Goal: Check status: Check status

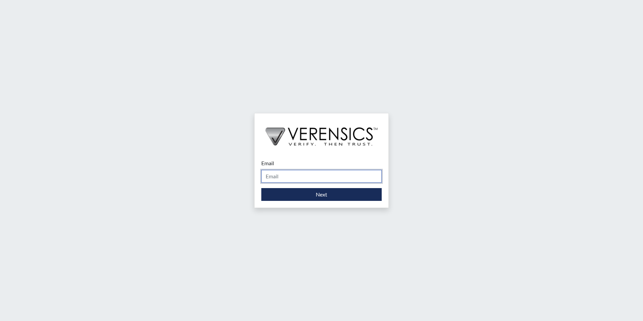
click at [284, 178] on input "Email" at bounding box center [321, 176] width 120 height 13
type input "[EMAIL_ADDRESS][DOMAIN_NAME]"
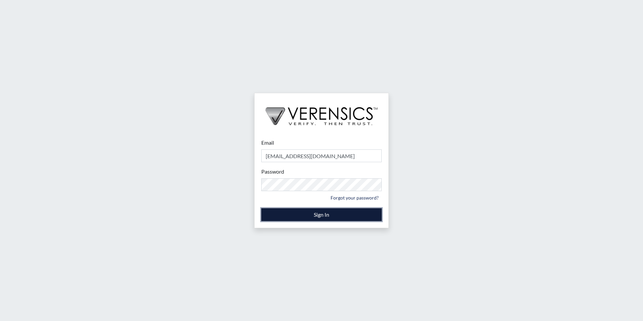
click at [318, 217] on button "Sign In" at bounding box center [321, 214] width 120 height 13
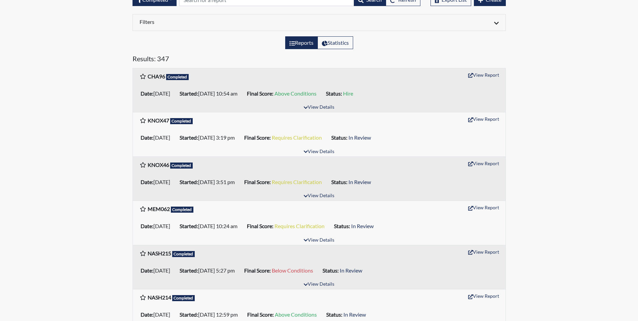
scroll to position [67, 0]
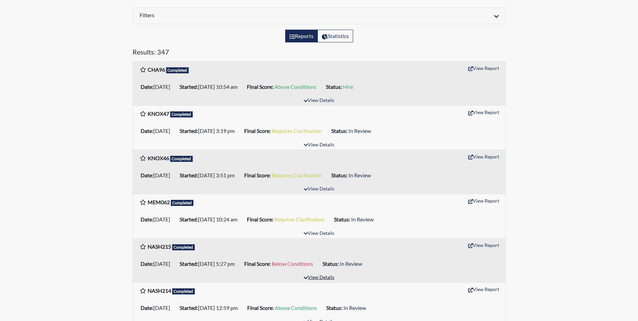
click at [330, 277] on button "View Details" at bounding box center [319, 277] width 37 height 9
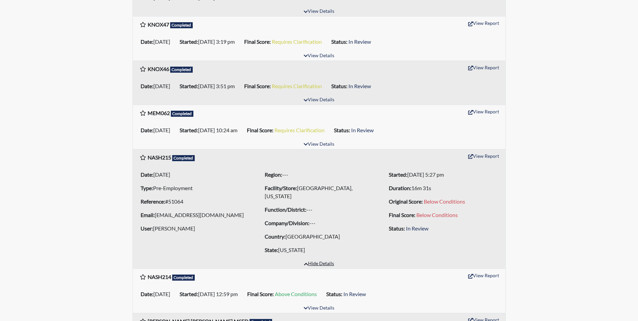
scroll to position [168, 0]
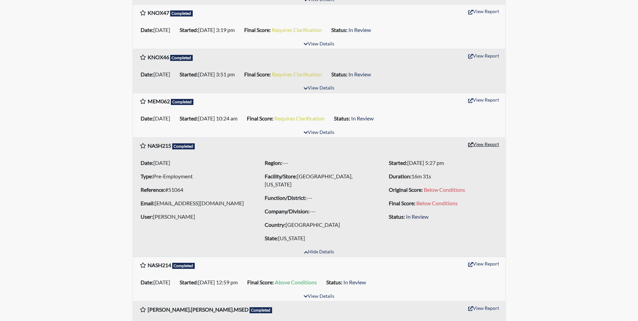
click at [485, 145] on button "View Report" at bounding box center [483, 144] width 37 height 10
click at [322, 132] on button "View Details" at bounding box center [319, 132] width 37 height 9
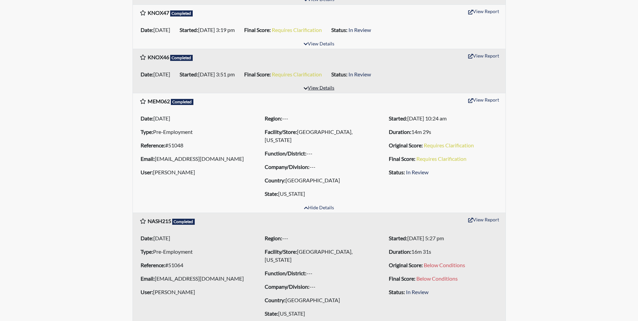
click at [324, 88] on button "View Details" at bounding box center [319, 88] width 37 height 9
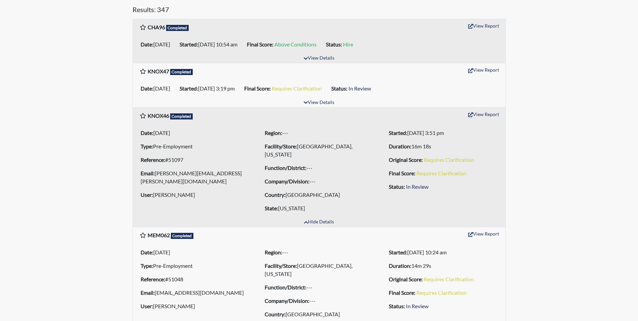
scroll to position [101, 0]
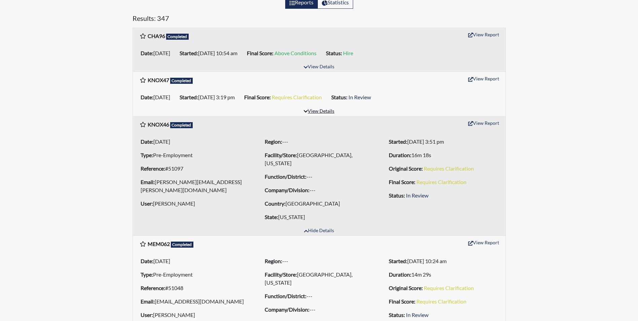
click at [324, 109] on button "View Details" at bounding box center [319, 111] width 37 height 9
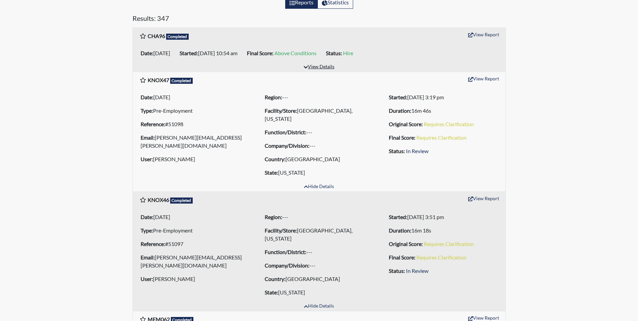
click at [334, 65] on button "View Details" at bounding box center [319, 67] width 37 height 9
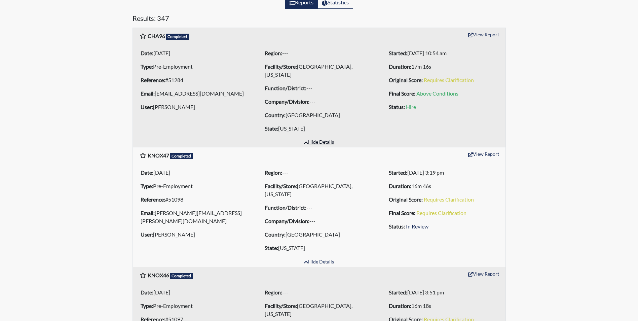
click at [316, 138] on button "Hide Details" at bounding box center [319, 142] width 36 height 9
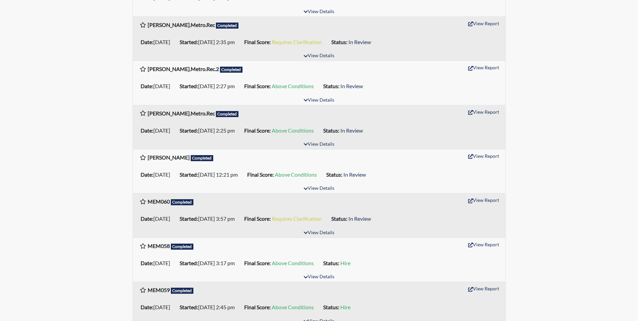
scroll to position [774, 0]
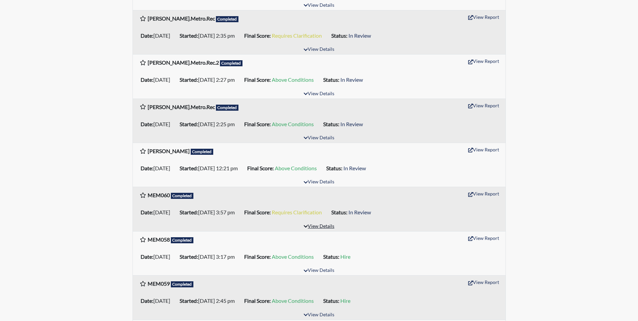
click at [322, 222] on button "View Details" at bounding box center [319, 226] width 37 height 9
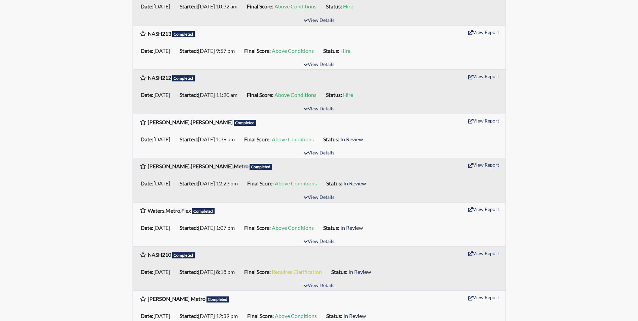
scroll to position [1279, 0]
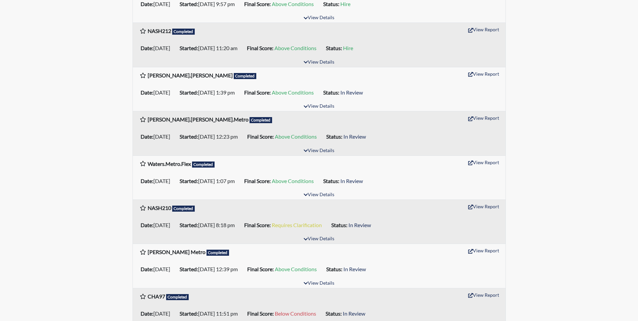
click at [331, 321] on button "View Details" at bounding box center [319, 327] width 37 height 9
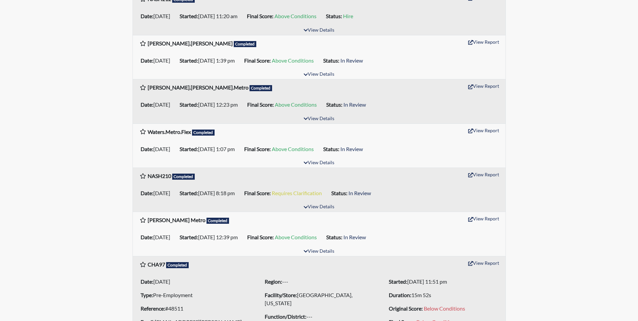
scroll to position [1346, 0]
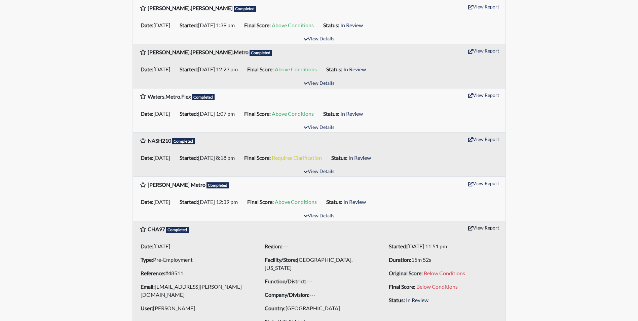
click at [484, 222] on button "View Report" at bounding box center [483, 227] width 37 height 10
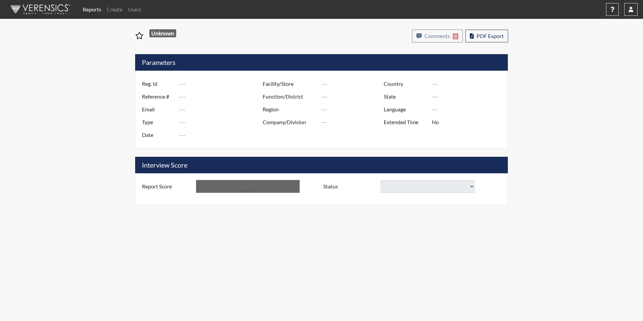
type input "NASH215"
type input "51064"
type input "[EMAIL_ADDRESS][DOMAIN_NAME]"
type input "Pre-Employment"
type input "Sep 2, 2025"
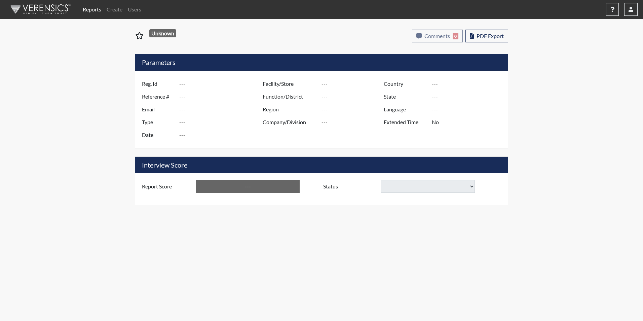
type input "[GEOGRAPHIC_DATA], [US_STATE]"
type input "[GEOGRAPHIC_DATA]"
type input "[US_STATE]"
type input "English"
type input "Below Conditions"
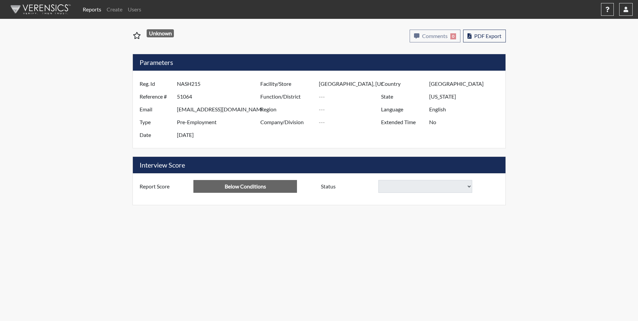
select select
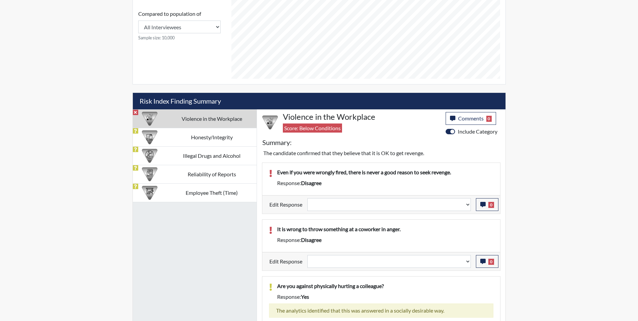
scroll to position [320, 0]
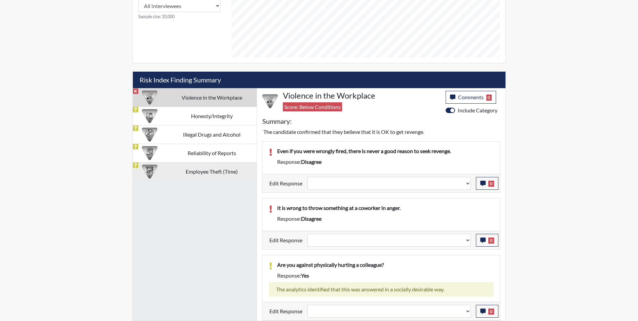
click at [210, 169] on td "Employee Theft (Time)" at bounding box center [211, 171] width 89 height 19
select select
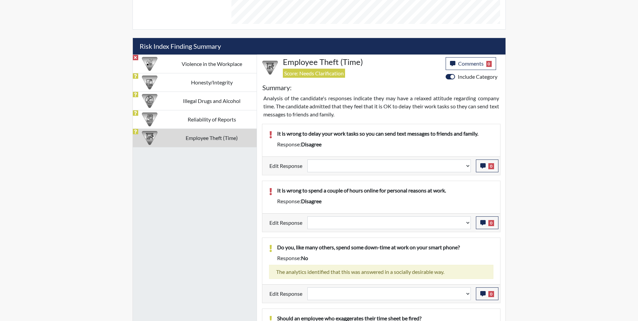
scroll to position [370, 0]
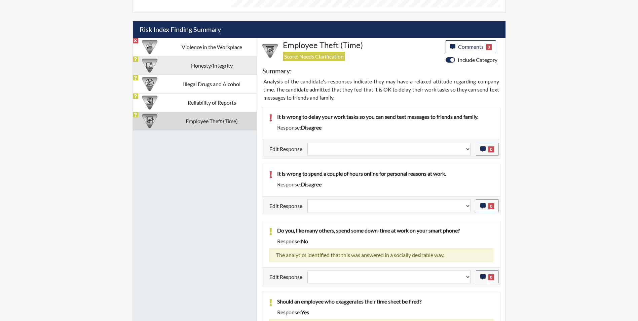
click at [206, 64] on td "Honesty/Integrity" at bounding box center [211, 65] width 89 height 19
select select
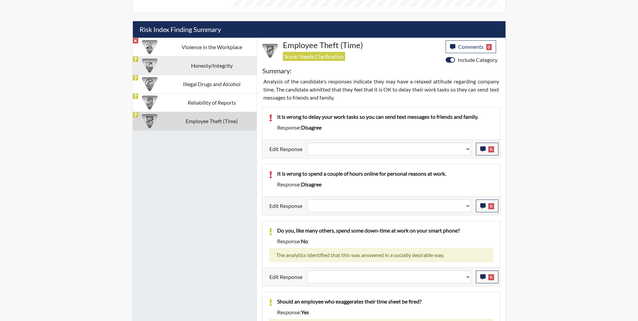
select select
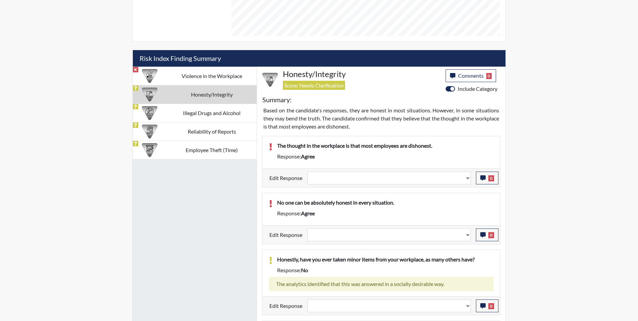
scroll to position [341, 0]
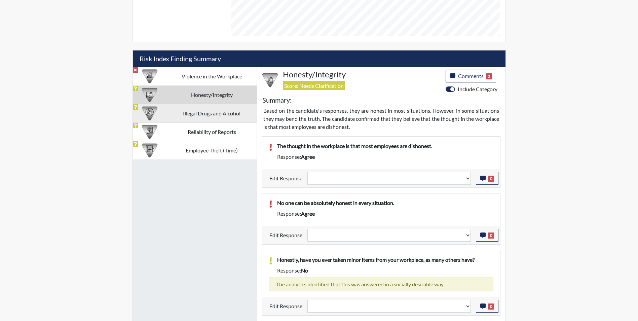
click at [204, 114] on td "Illegal Drugs and Alcohol" at bounding box center [211, 113] width 89 height 19
select select
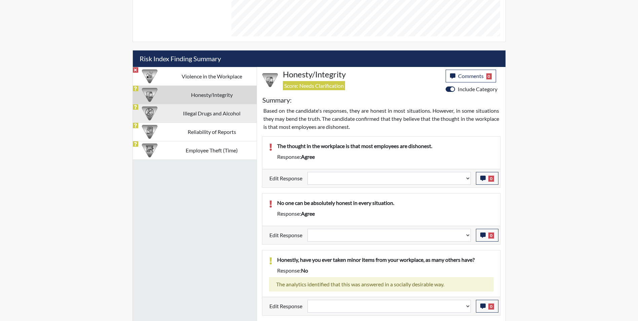
select select
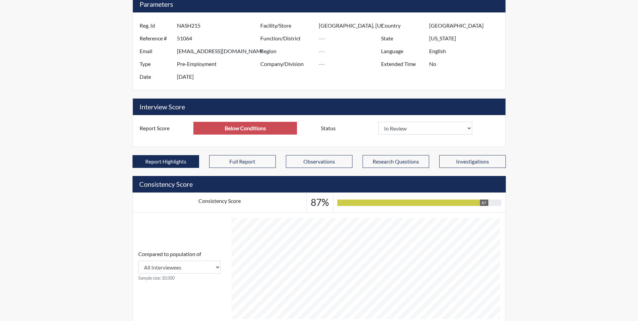
scroll to position [0, 0]
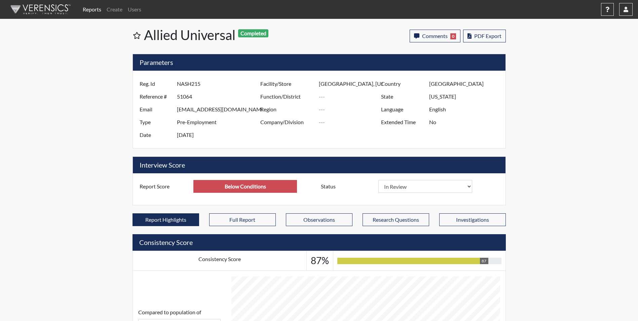
select select
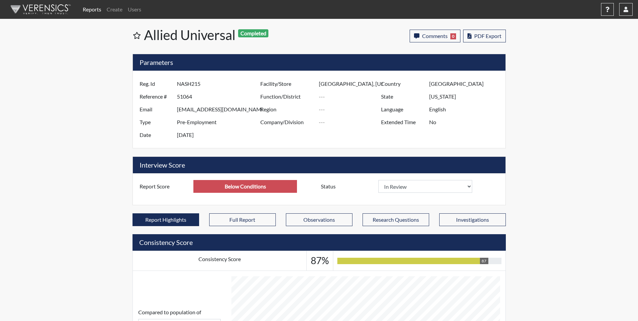
select select
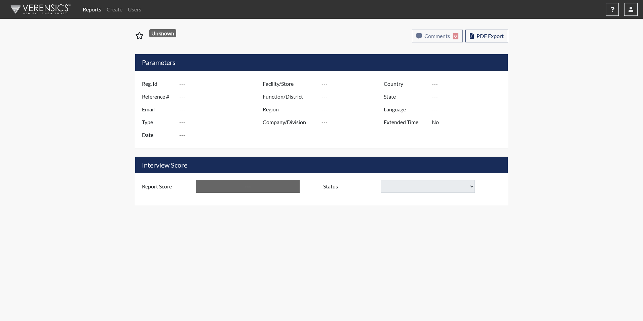
type input "CHA97"
type input "48511"
type input "[EMAIL_ADDRESS][PERSON_NAME][DOMAIN_NAME]"
type input "Pre-Employment"
type input "[DATE]"
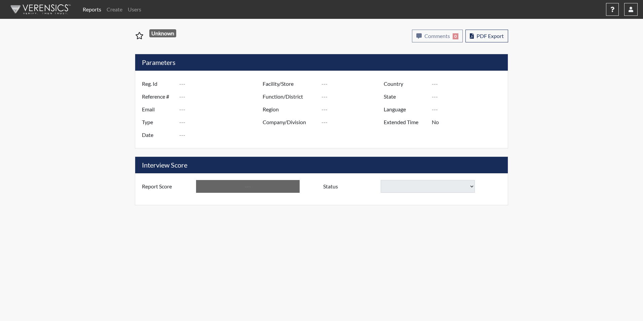
type input "[GEOGRAPHIC_DATA], [US_STATE]"
type input "[GEOGRAPHIC_DATA]"
type input "[US_STATE]"
type input "English"
type input "Below Conditions"
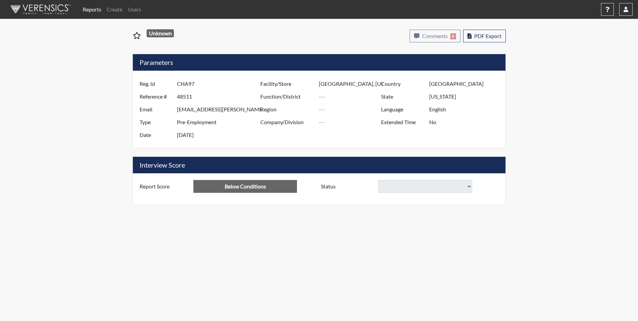
select select
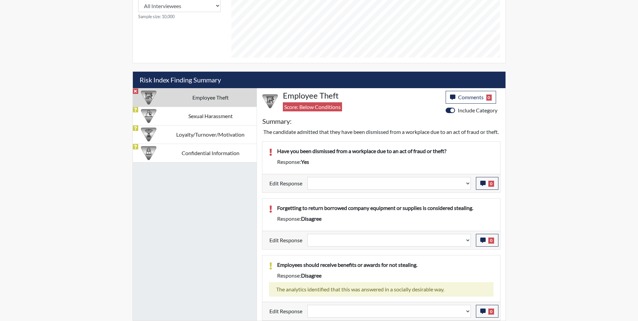
scroll to position [328, 0]
click at [213, 111] on td "Sexual Harassment" at bounding box center [210, 116] width 92 height 19
select select
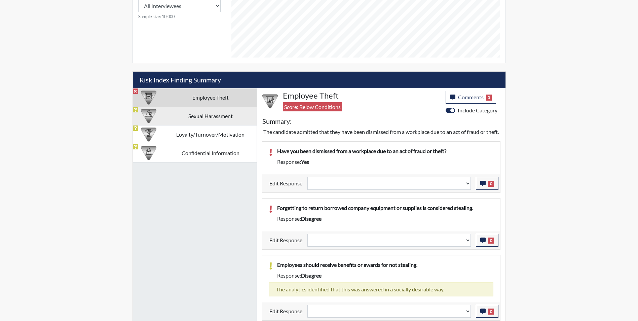
select select
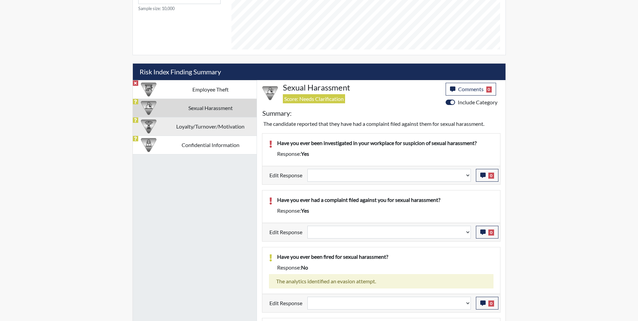
click at [212, 129] on td "Loyalty/Turnover/Motivation" at bounding box center [210, 126] width 92 height 19
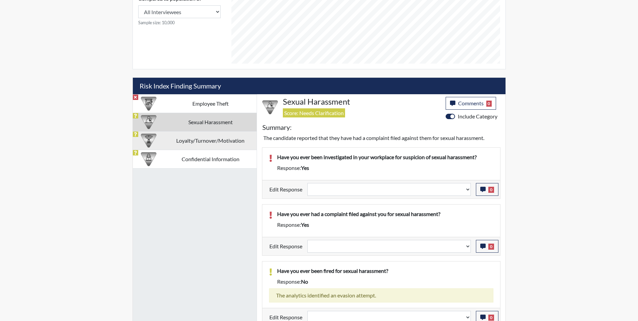
select select
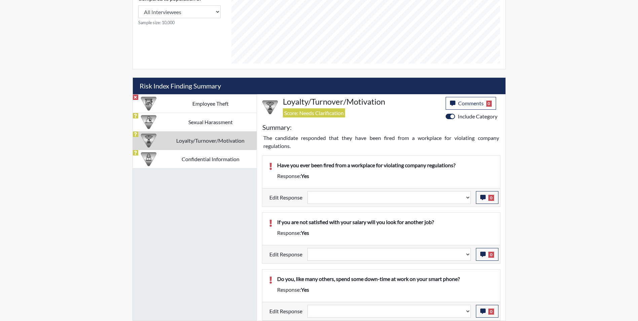
click at [212, 141] on td "Loyalty/Turnover/Motivation" at bounding box center [210, 140] width 92 height 19
click at [201, 159] on td "Confidential Information" at bounding box center [210, 159] width 92 height 19
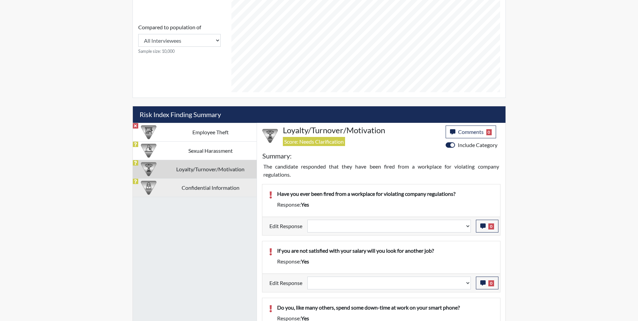
select select
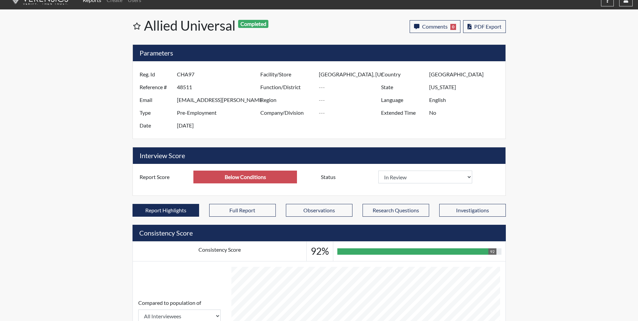
scroll to position [0, 0]
